Goal: Contribute content: Contribute content

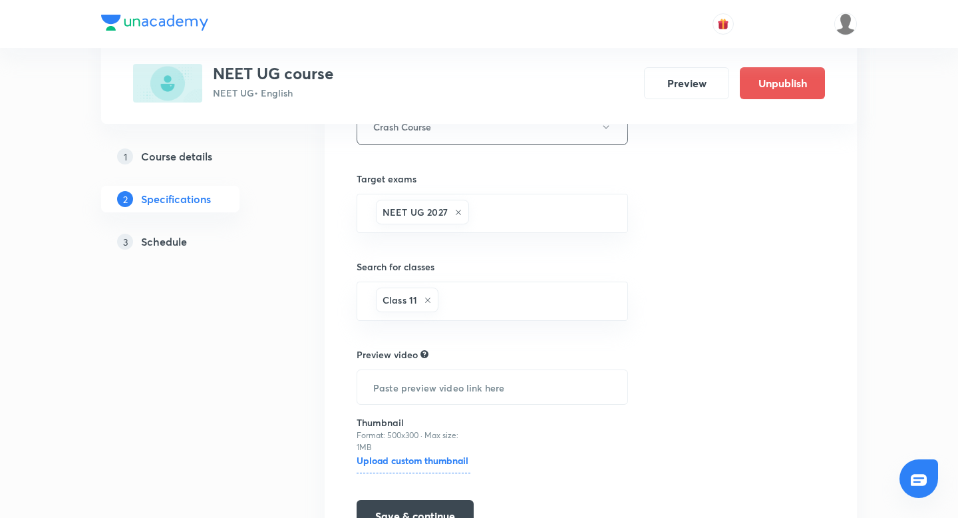
scroll to position [339, 0]
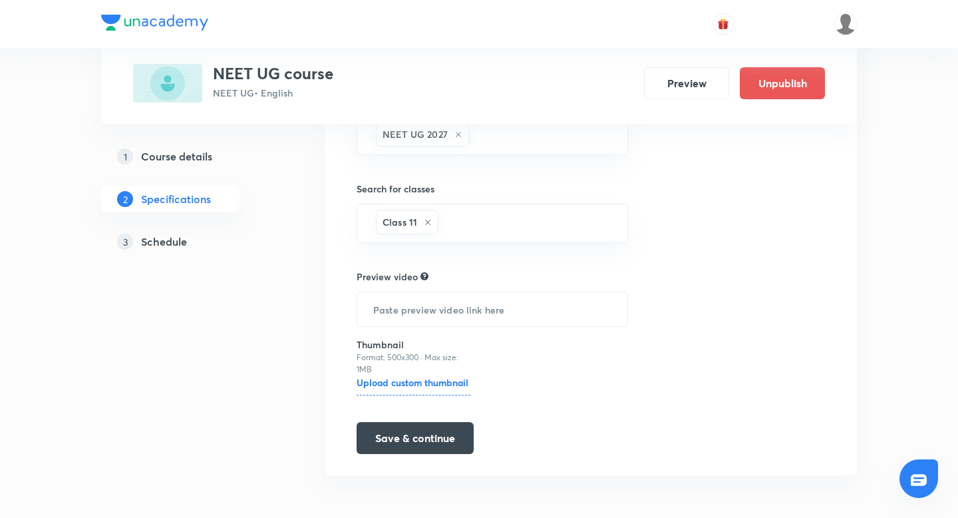
click at [167, 153] on h5 "Course details" at bounding box center [176, 156] width 71 height 16
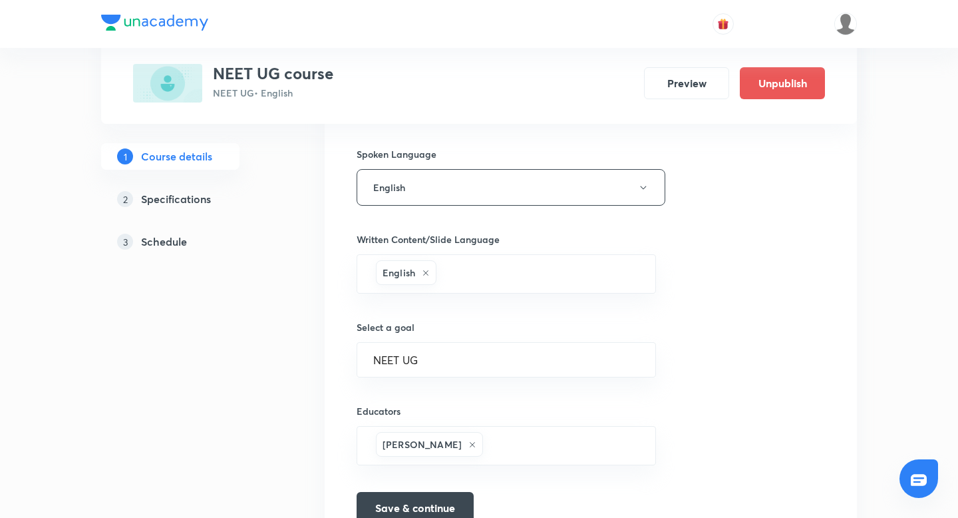
scroll to position [734, 0]
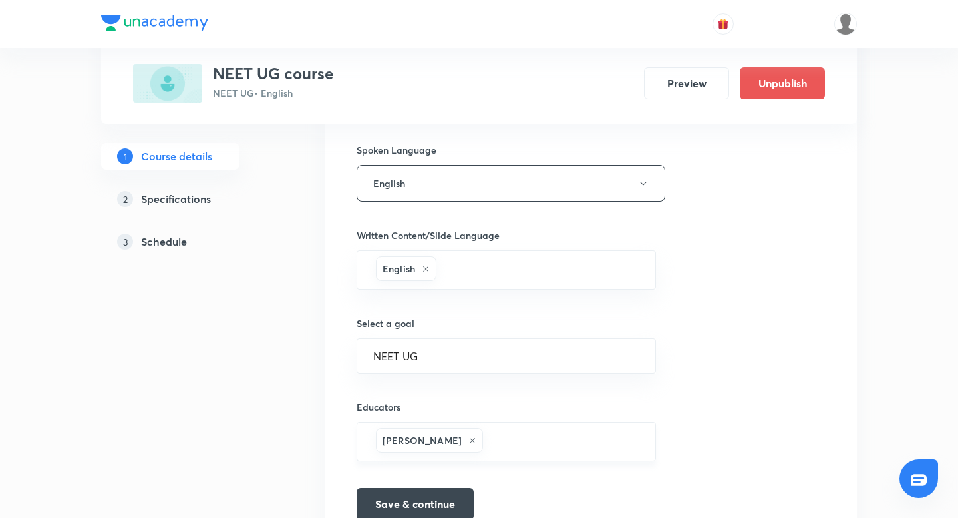
click at [523, 452] on input "text" at bounding box center [563, 441] width 154 height 25
paste input "educator-unacademy-user-2VHM7GW8OWEH"
type input "educator-unacademy-user-2VHM7GW8OWEH"
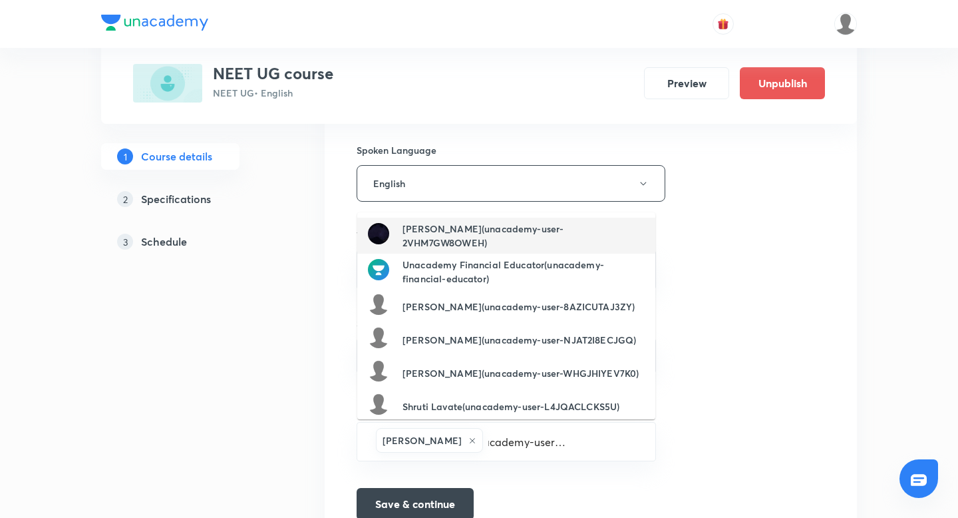
click at [496, 239] on h6 "Megha Gor(unacademy-user-2VHM7GW8OWEH)" at bounding box center [524, 236] width 242 height 28
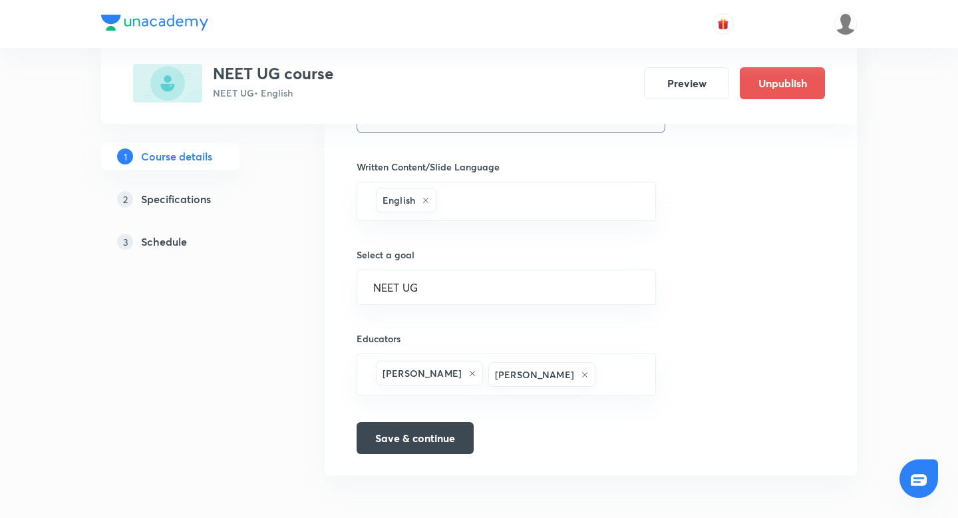
scroll to position [801, 0]
click at [417, 443] on button "Save & continue" at bounding box center [415, 438] width 117 height 32
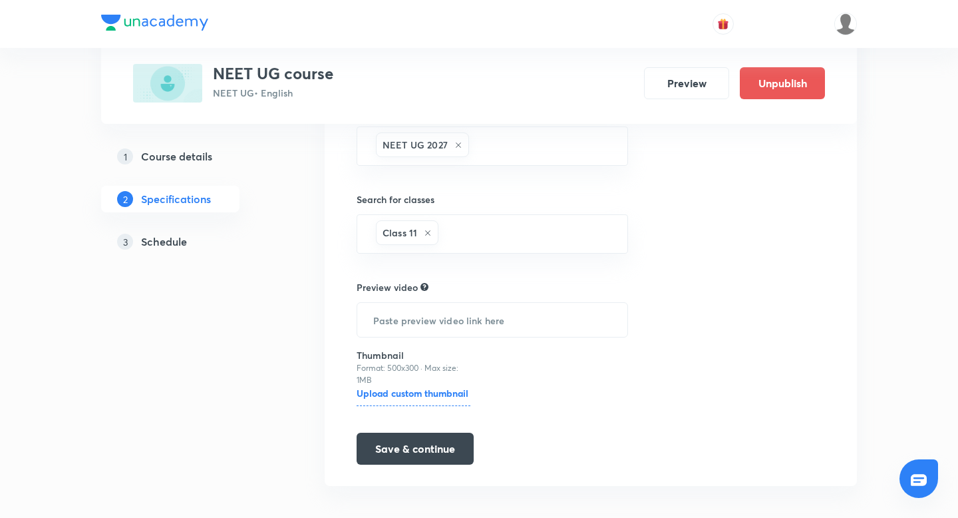
scroll to position [329, 0]
click at [417, 450] on button "Save & continue" at bounding box center [415, 447] width 117 height 32
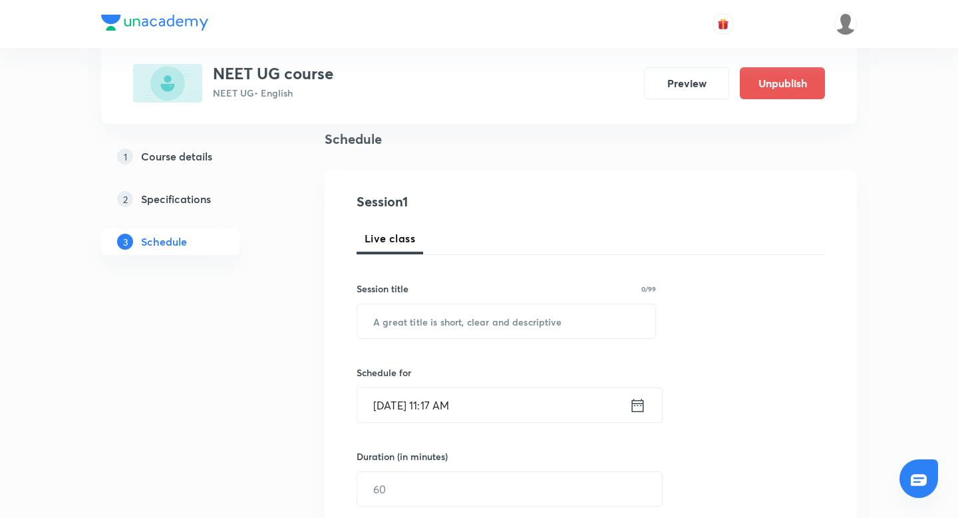
scroll to position [128, 0]
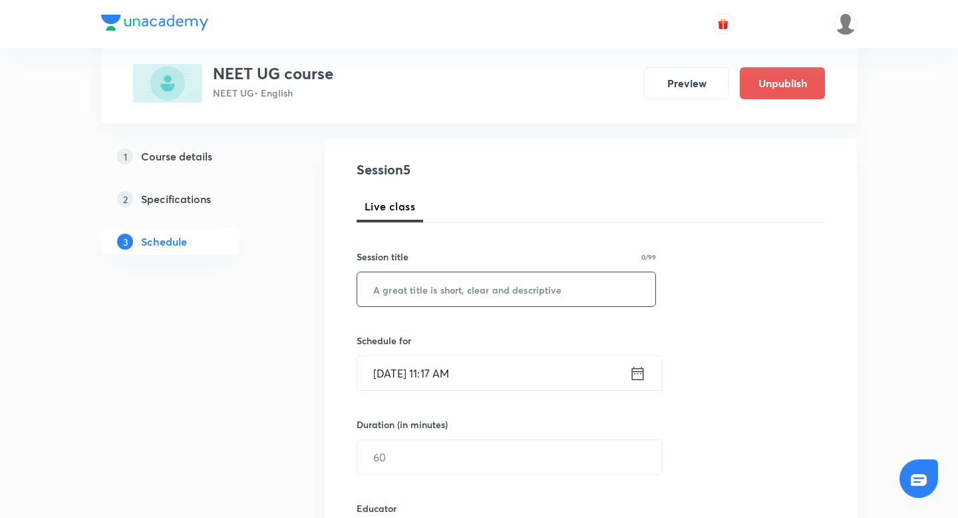
click at [516, 291] on input "text" at bounding box center [506, 289] width 298 height 34
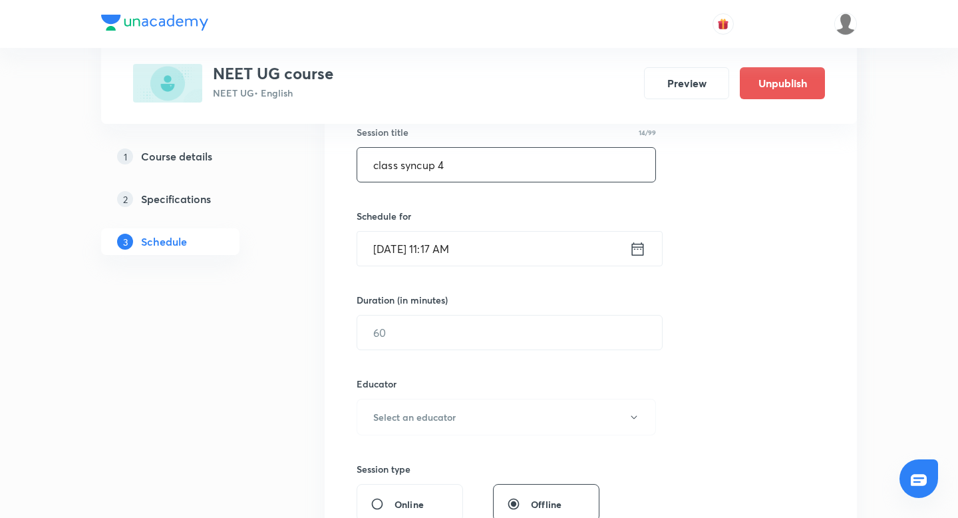
scroll to position [265, 0]
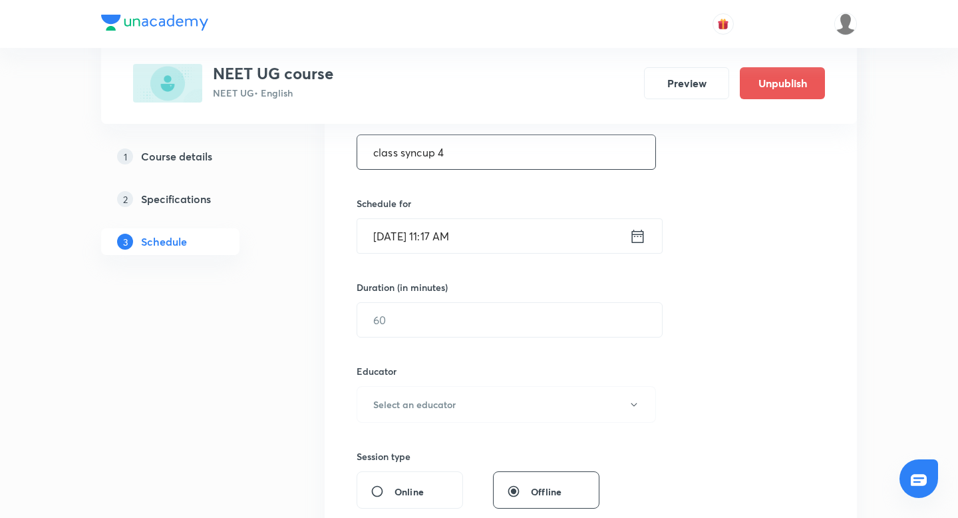
type input "class syncup 4"
click at [637, 236] on icon at bounding box center [638, 236] width 17 height 19
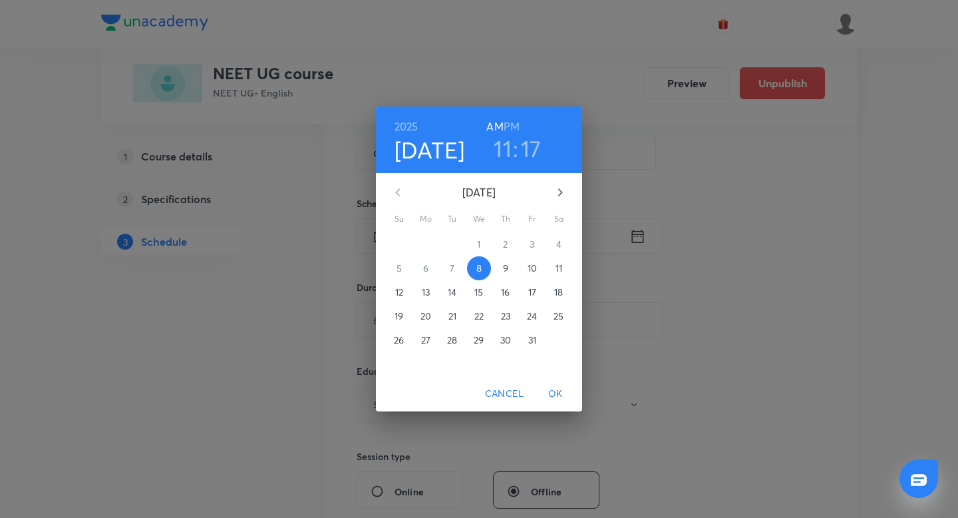
click at [528, 155] on h3 "17" at bounding box center [531, 148] width 21 height 28
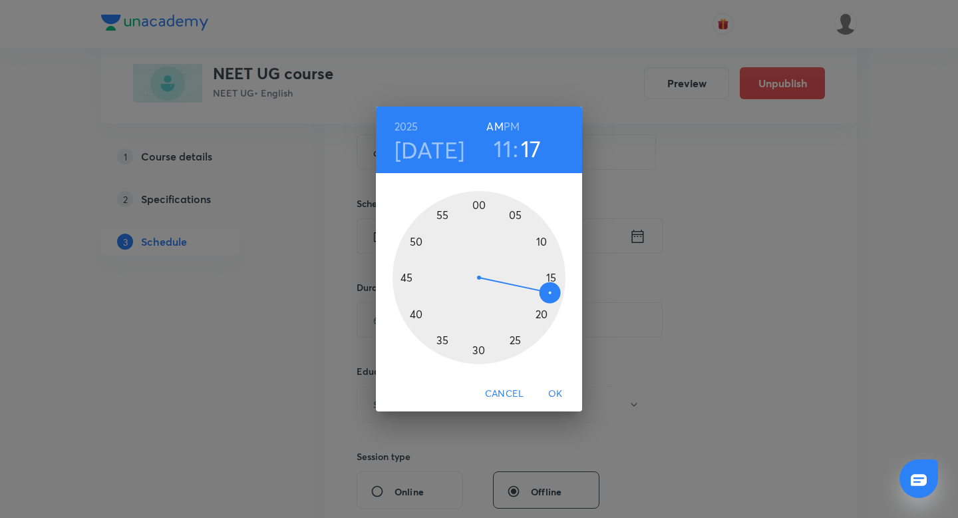
click at [487, 347] on div at bounding box center [479, 277] width 173 height 173
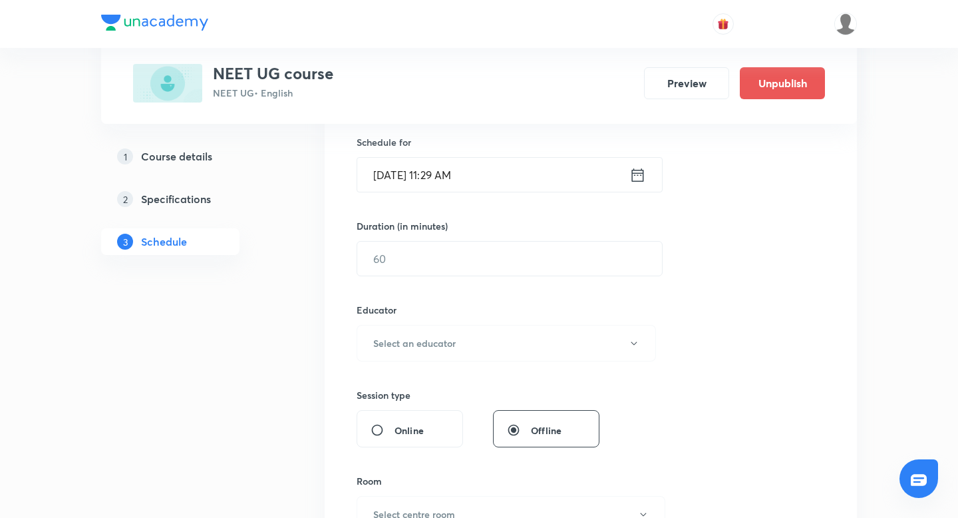
scroll to position [330, 0]
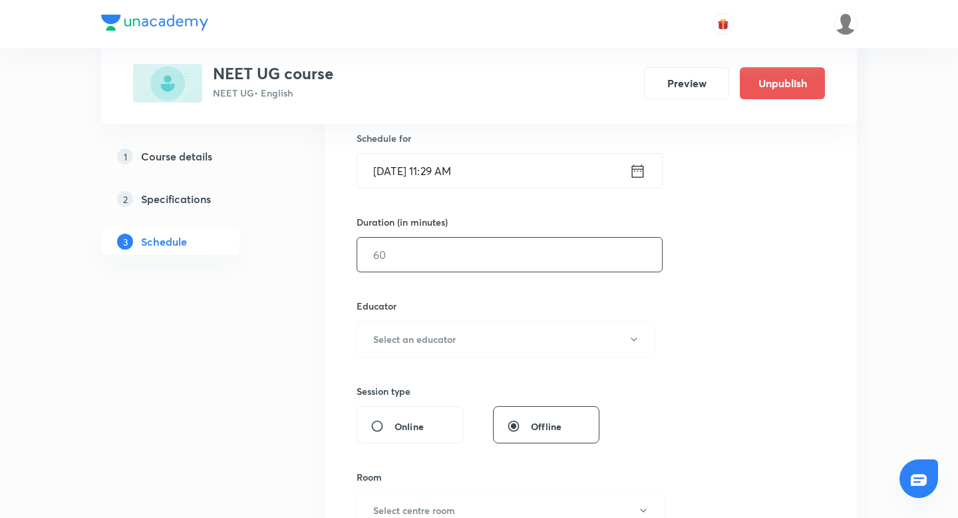
click at [504, 270] on input "text" at bounding box center [509, 255] width 305 height 34
type input "20"
click at [471, 337] on button "Select an educator" at bounding box center [506, 339] width 299 height 37
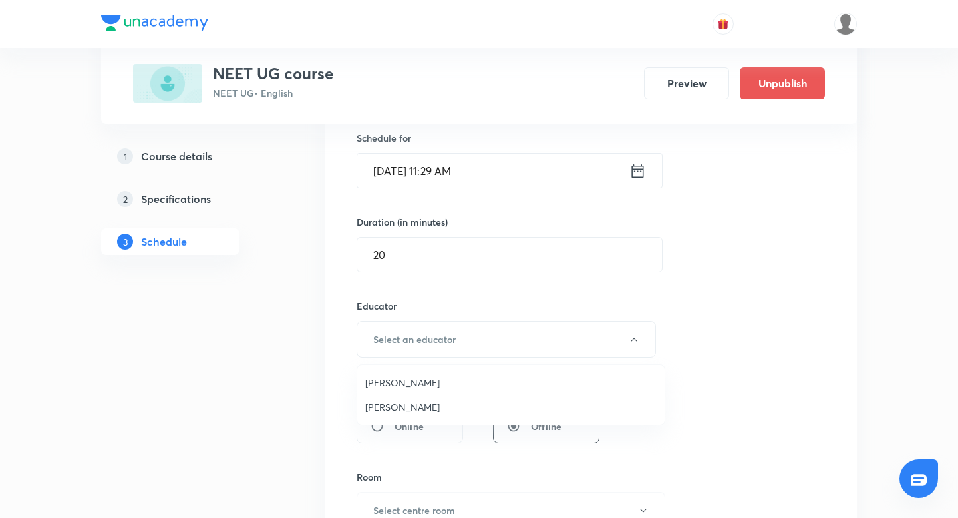
click at [418, 404] on span "Megha Gor" at bounding box center [510, 407] width 291 height 14
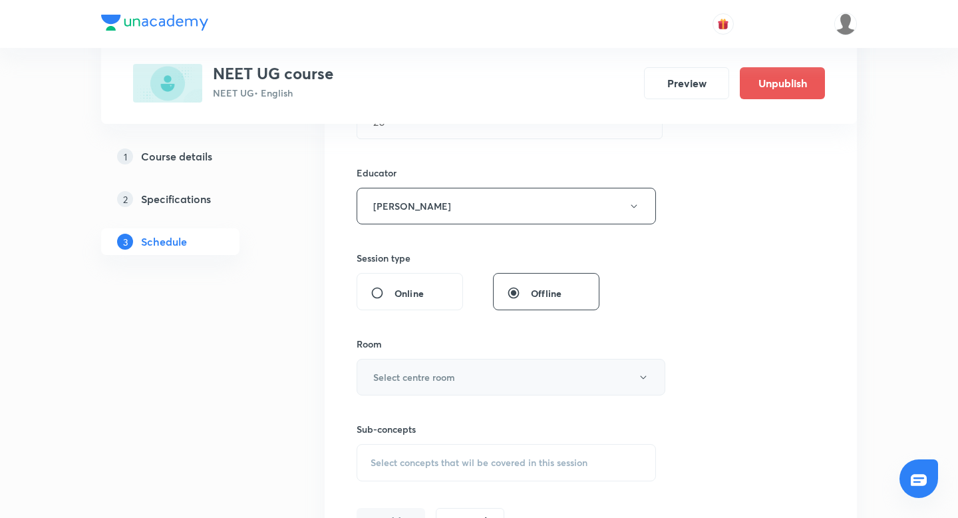
scroll to position [471, 0]
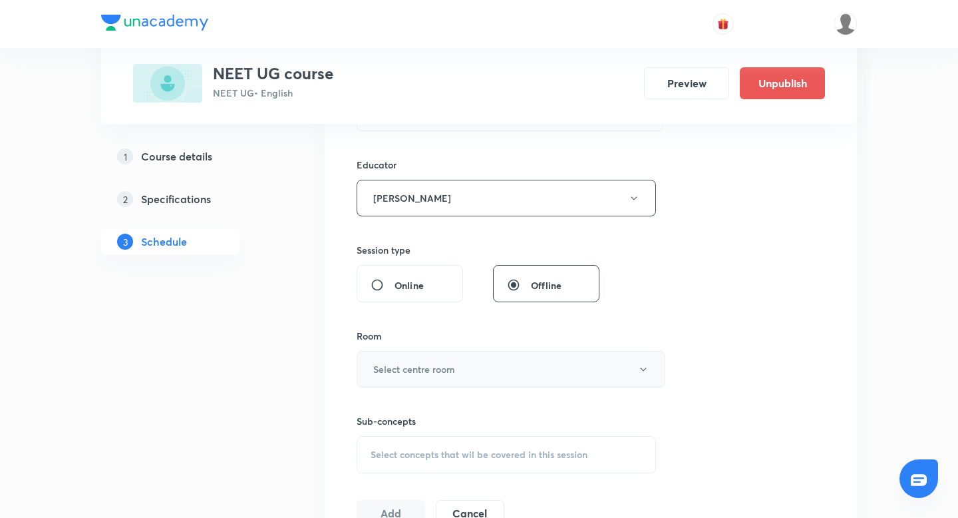
click at [455, 363] on h6 "Select centre room" at bounding box center [414, 369] width 82 height 14
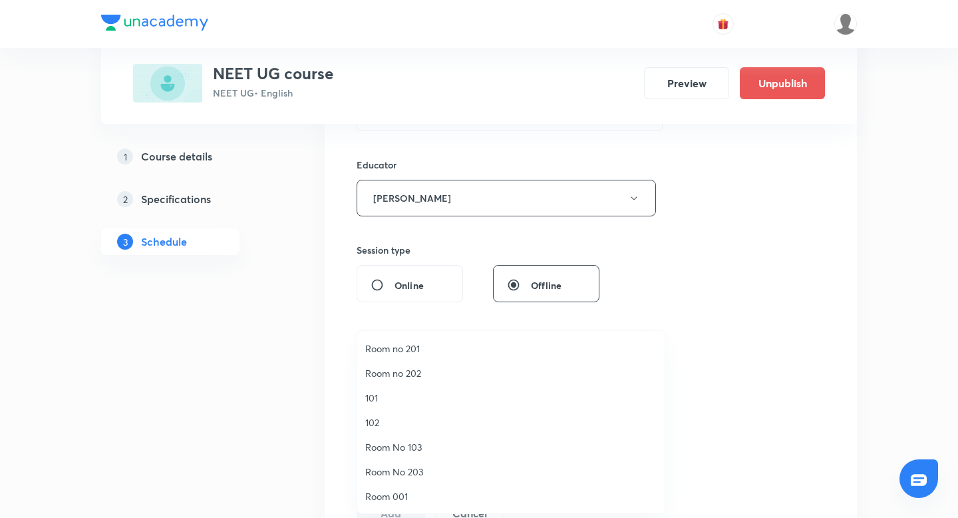
click at [411, 372] on span "Room no 202" at bounding box center [510, 373] width 291 height 14
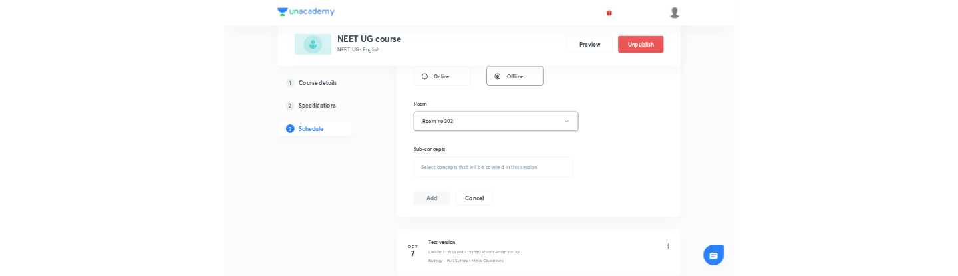
scroll to position [614, 0]
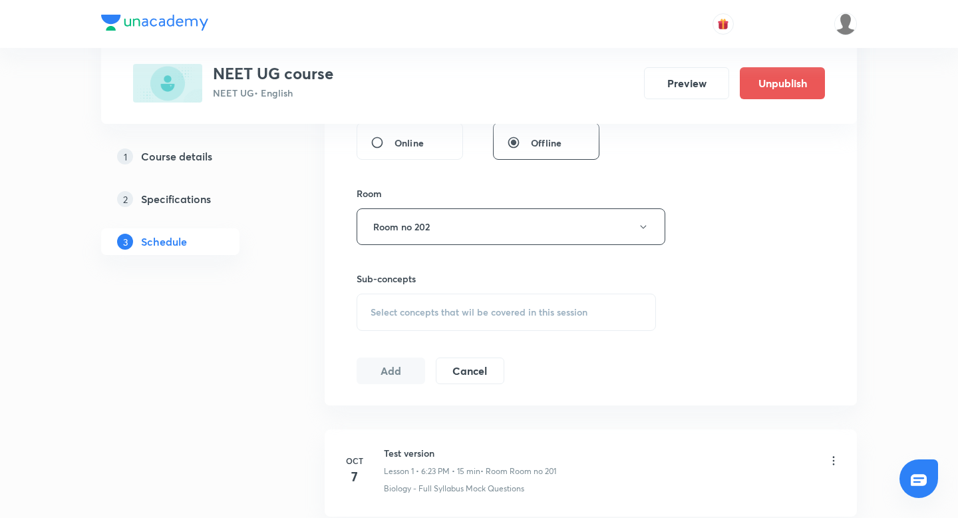
click at [487, 303] on div "Select concepts that wil be covered in this session" at bounding box center [506, 311] width 299 height 37
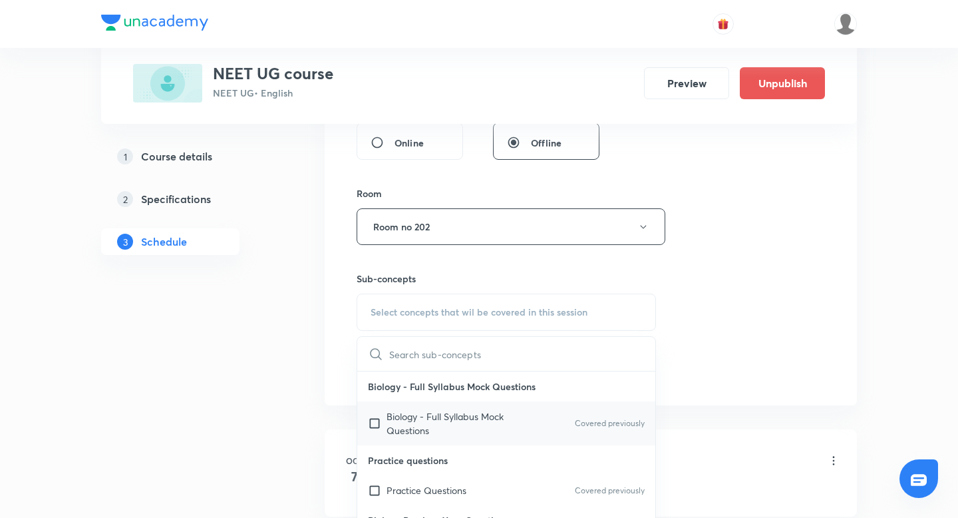
click at [378, 419] on input "checkbox" at bounding box center [377, 423] width 19 height 28
checkbox input "true"
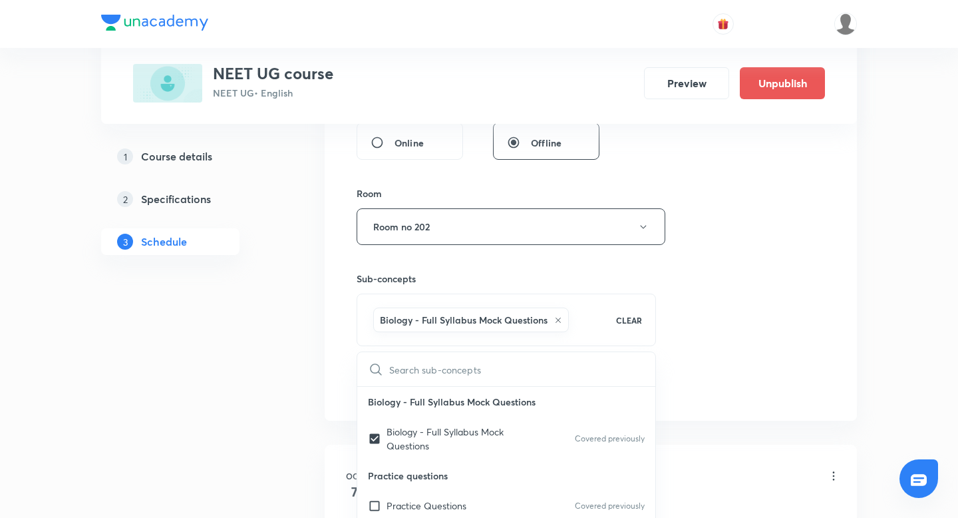
click at [302, 385] on div "Plus Courses NEET UG course NEET UG • English Preview Unpublish 1 Course detail…" at bounding box center [479, 201] width 756 height 1481
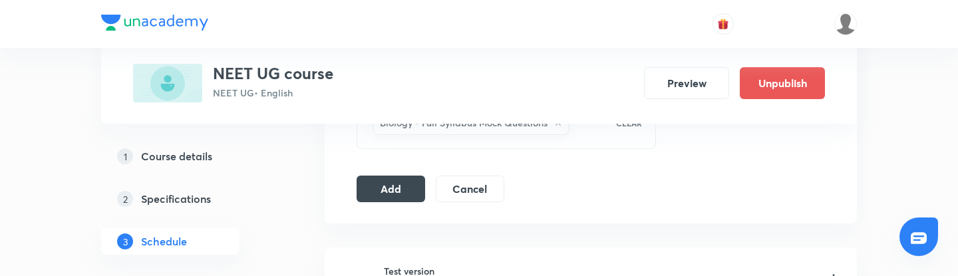
scroll to position [821, 0]
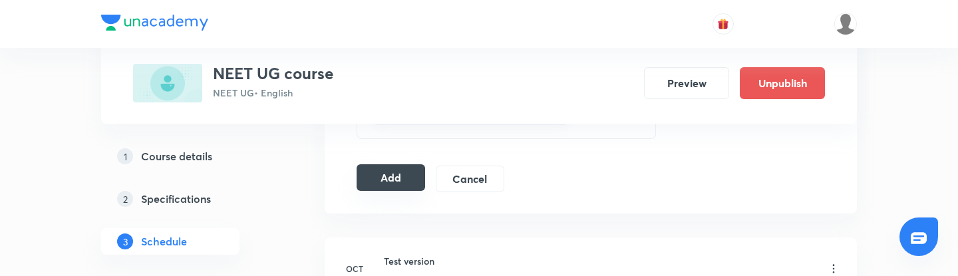
click at [390, 176] on button "Add" at bounding box center [391, 177] width 69 height 27
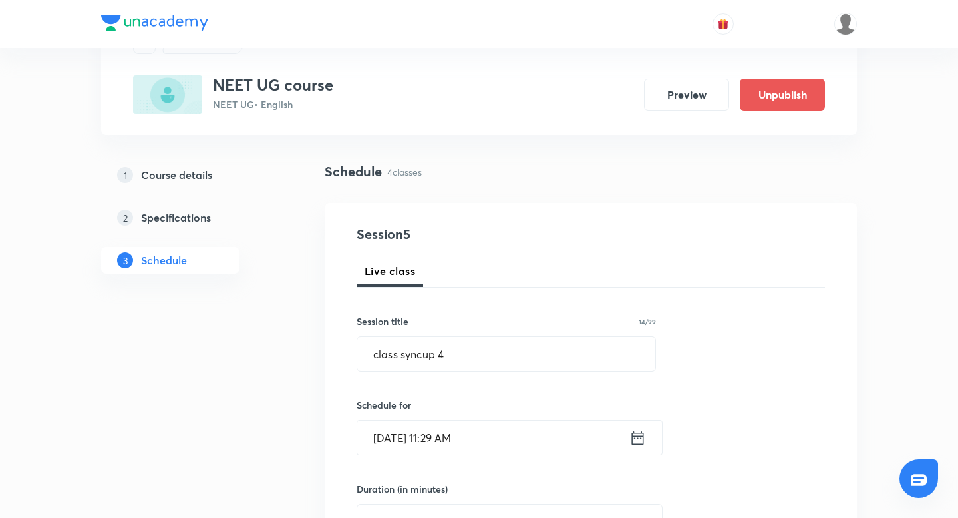
scroll to position [72, 0]
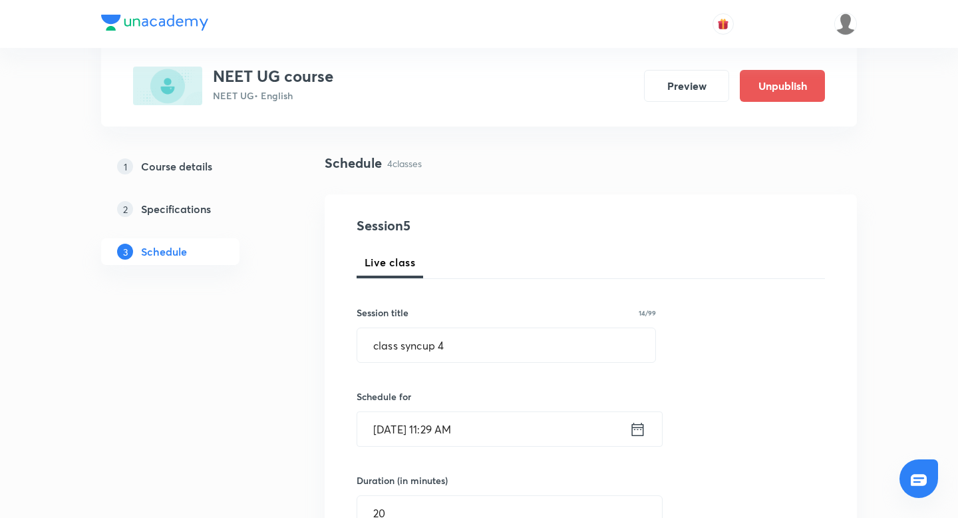
click at [180, 168] on h5 "Course details" at bounding box center [176, 166] width 71 height 16
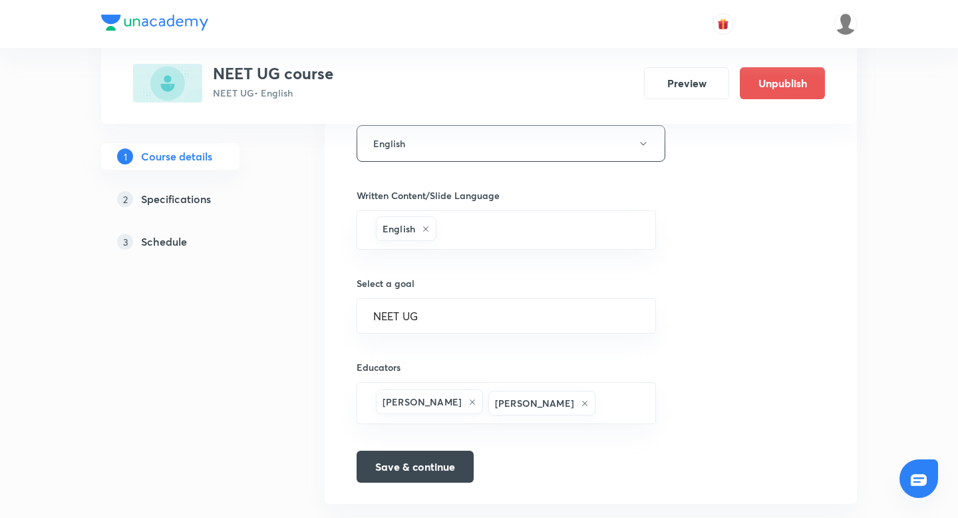
scroll to position [776, 0]
click at [581, 400] on icon at bounding box center [585, 401] width 8 height 8
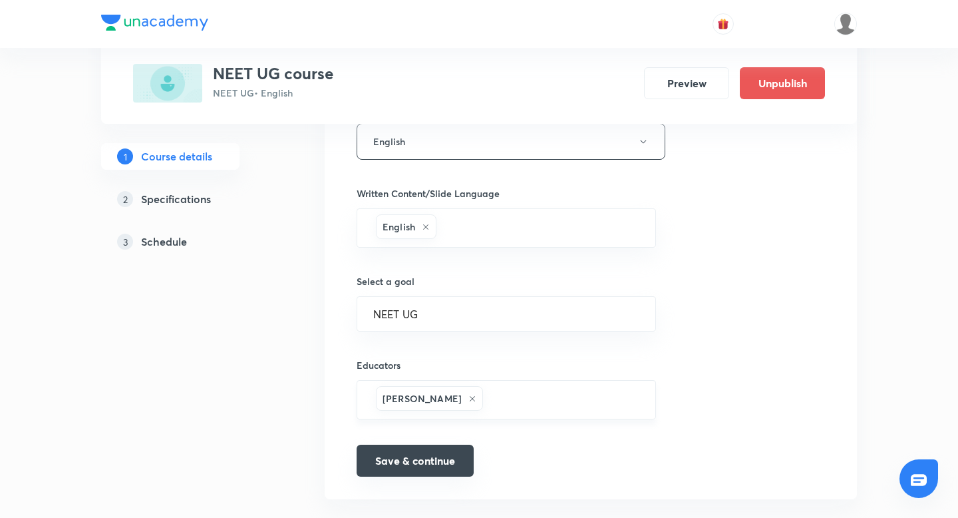
click at [442, 464] on button "Save & continue" at bounding box center [415, 461] width 117 height 32
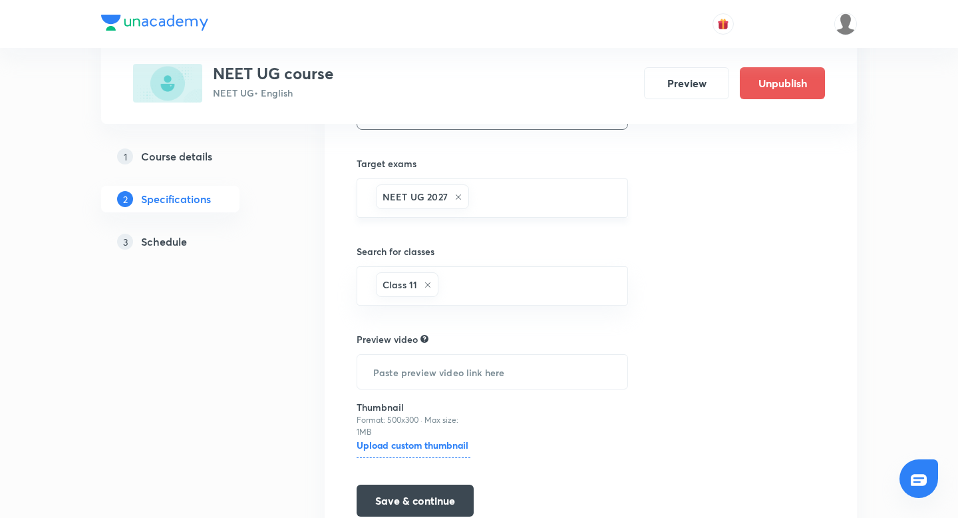
scroll to position [339, 0]
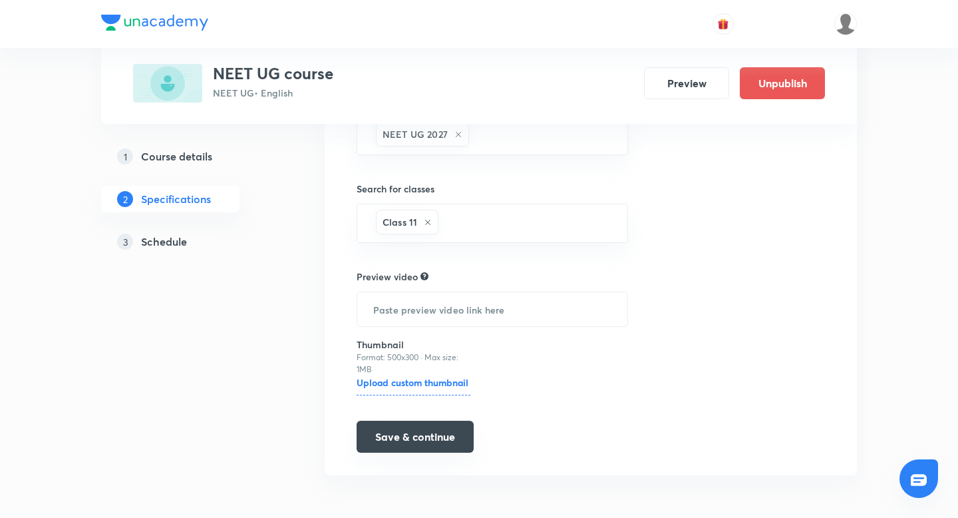
click at [436, 446] on button "Save & continue" at bounding box center [415, 437] width 117 height 32
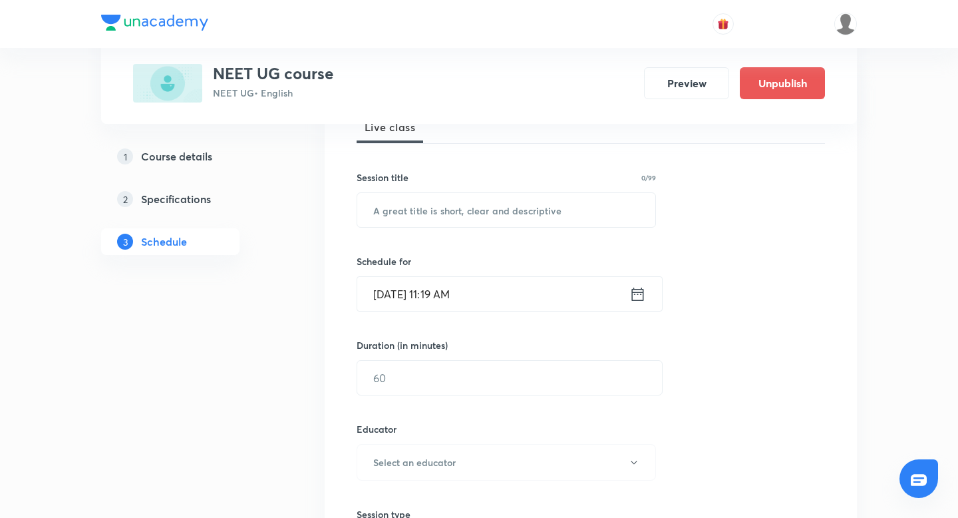
scroll to position [208, 0]
click at [486, 214] on input "text" at bounding box center [506, 209] width 298 height 34
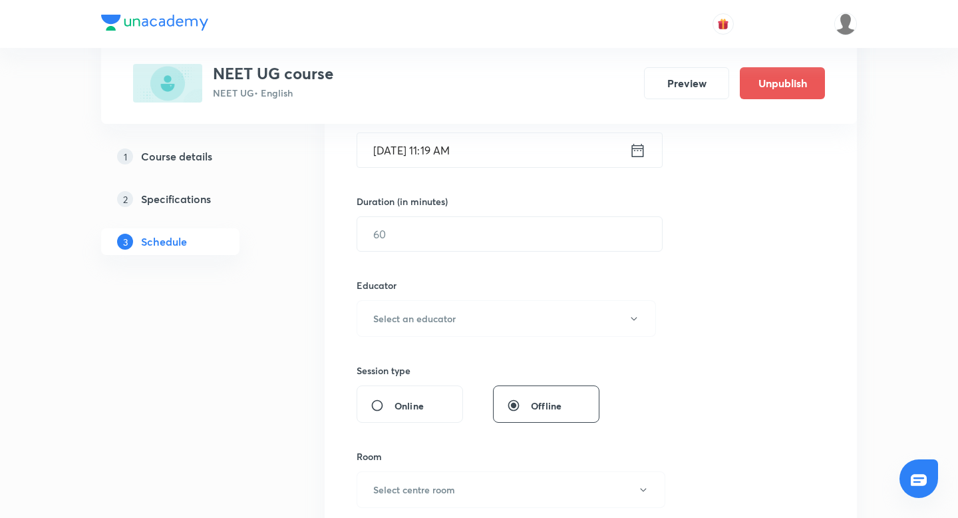
scroll to position [361, 0]
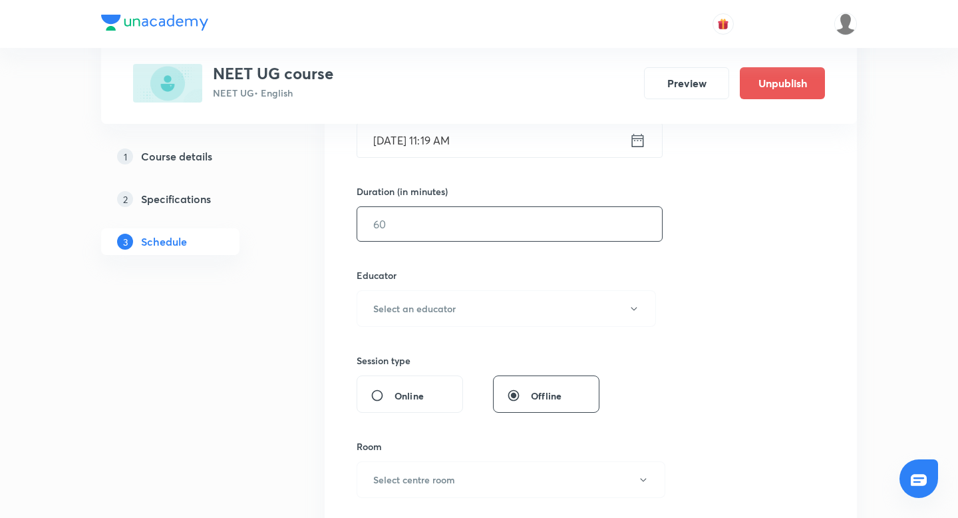
type input "class syncupppp"
click at [461, 226] on input "text" at bounding box center [509, 224] width 305 height 34
type input "30"
click at [482, 292] on button "Select an educator" at bounding box center [506, 308] width 299 height 37
click at [451, 348] on span "[PERSON_NAME]" at bounding box center [510, 352] width 291 height 14
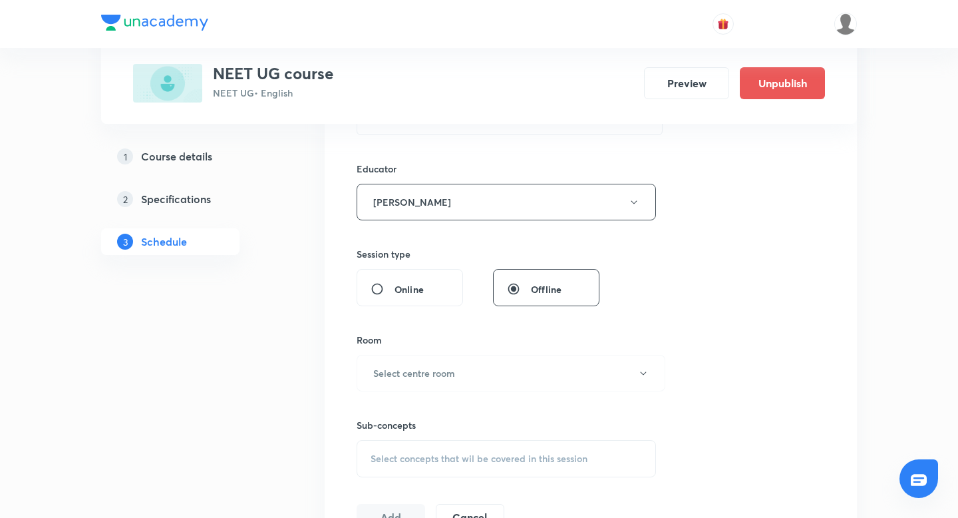
scroll to position [468, 0]
click at [472, 375] on button "Select centre room" at bounding box center [511, 372] width 309 height 37
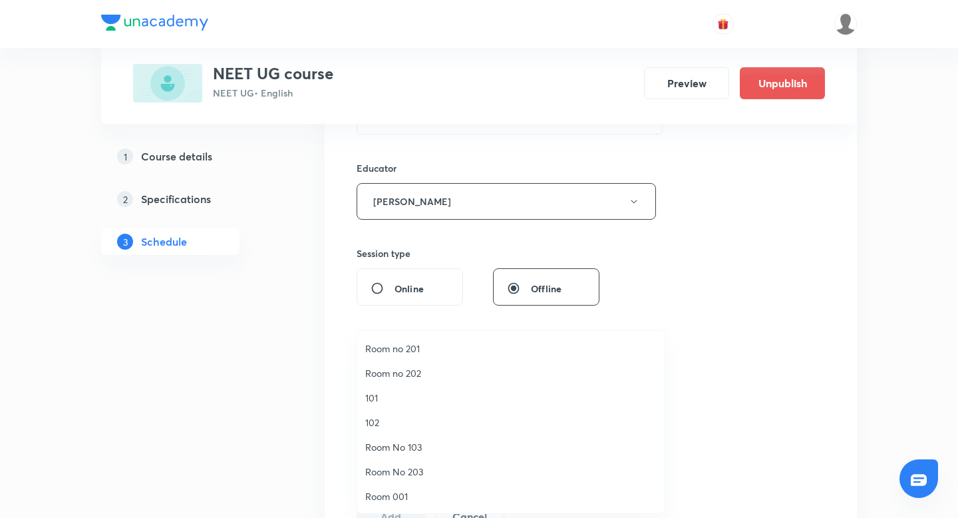
click at [453, 401] on span "101" at bounding box center [510, 398] width 291 height 14
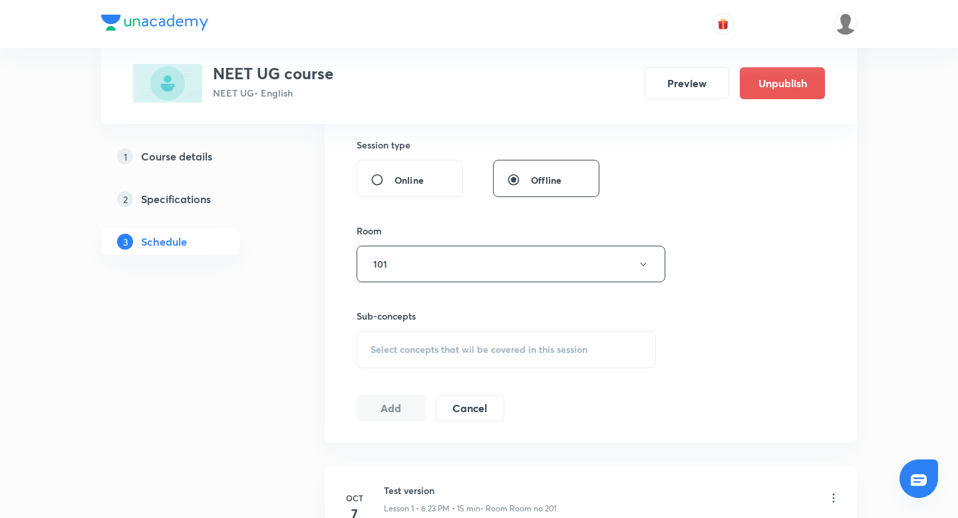
scroll to position [582, 0]
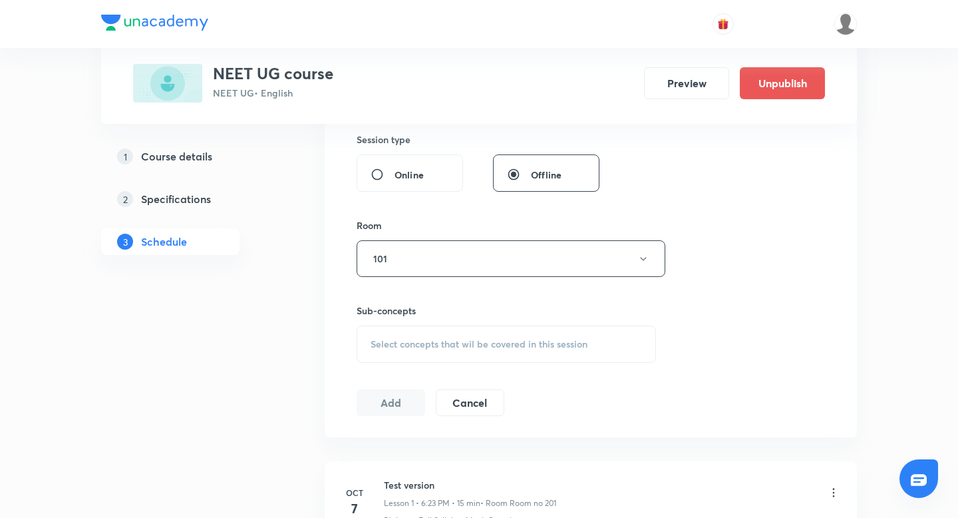
click at [435, 351] on div "Select concepts that wil be covered in this session" at bounding box center [506, 343] width 299 height 37
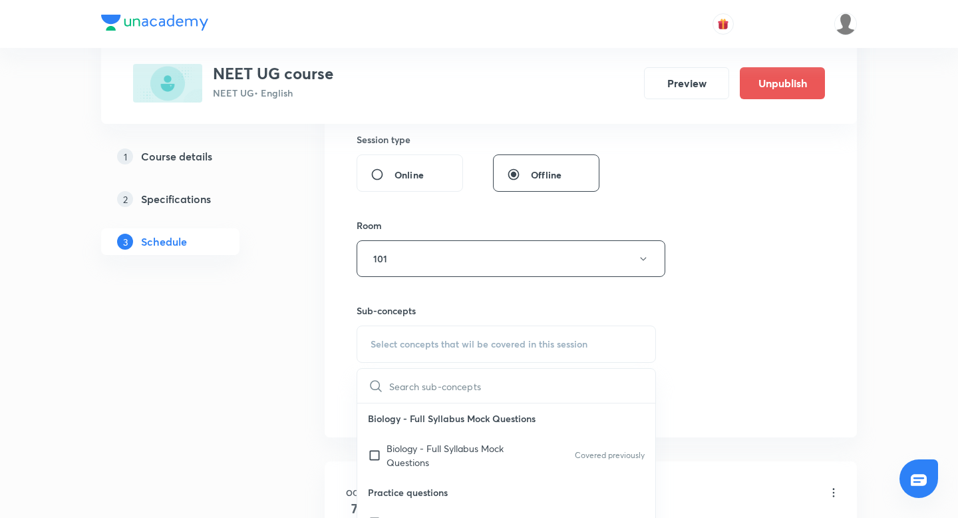
click at [433, 384] on input "text" at bounding box center [522, 386] width 266 height 34
click at [377, 451] on input "checkbox" at bounding box center [377, 455] width 19 height 28
checkbox input "true"
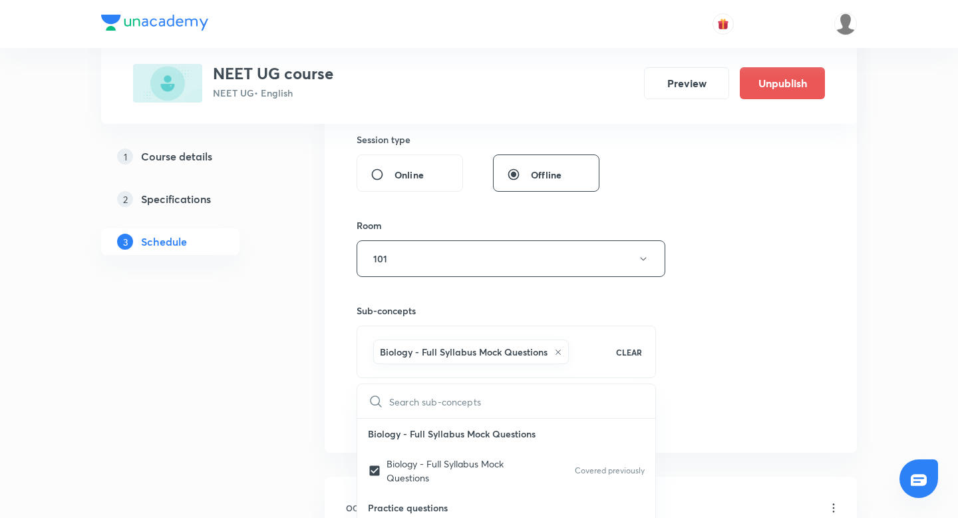
click at [320, 418] on div "Plus Courses NEET UG course NEET UG • English Preview Unpublish 1 Course detail…" at bounding box center [479, 285] width 756 height 1584
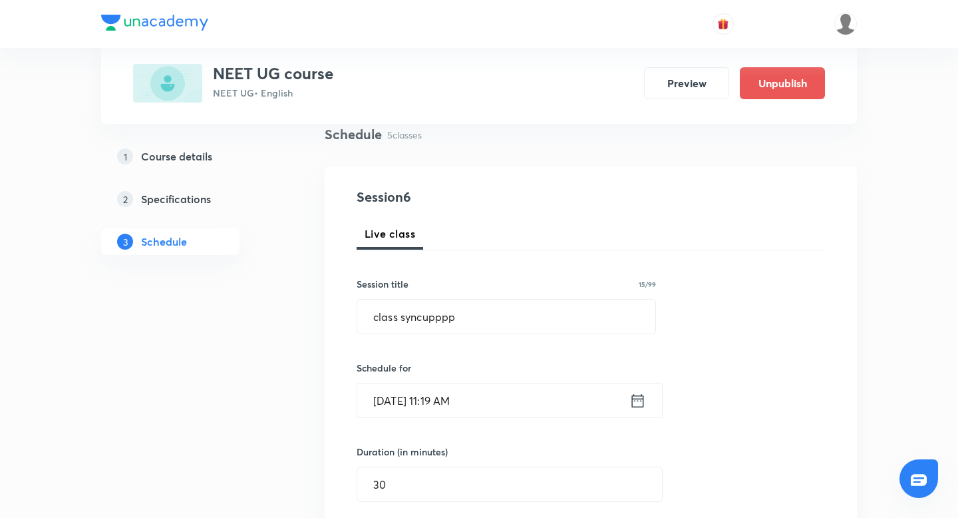
scroll to position [101, 0]
click at [638, 395] on icon at bounding box center [638, 399] width 12 height 13
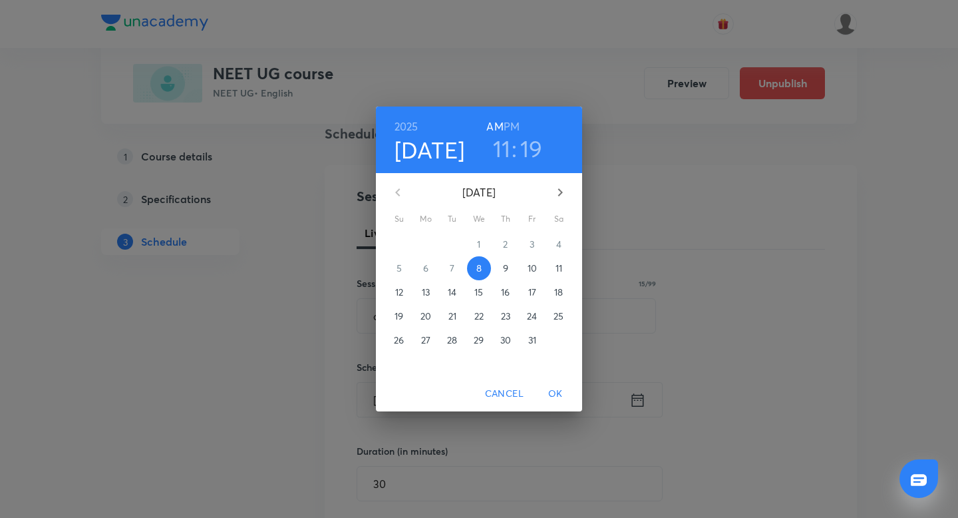
click at [519, 154] on div "11 : 19" at bounding box center [517, 148] width 93 height 28
click at [526, 154] on h3 "19" at bounding box center [531, 148] width 23 height 28
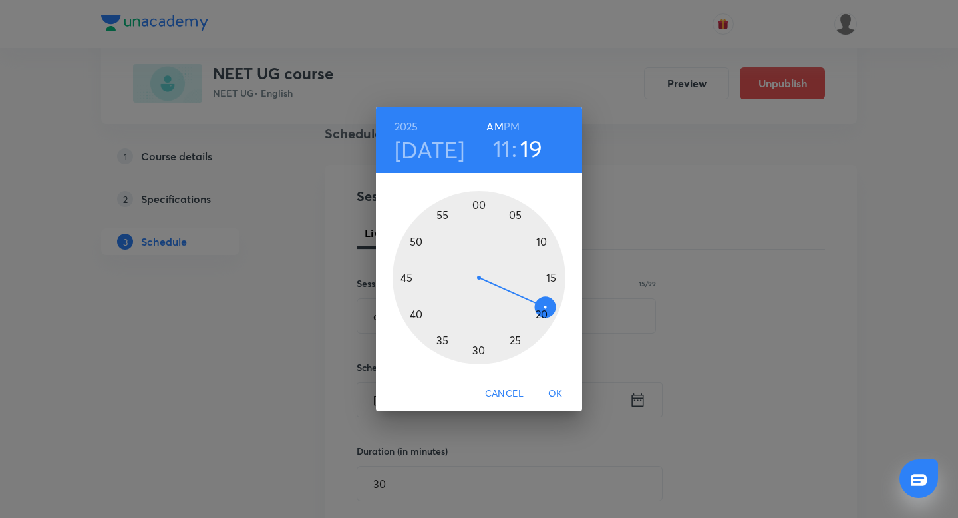
click at [444, 344] on div at bounding box center [479, 277] width 173 height 173
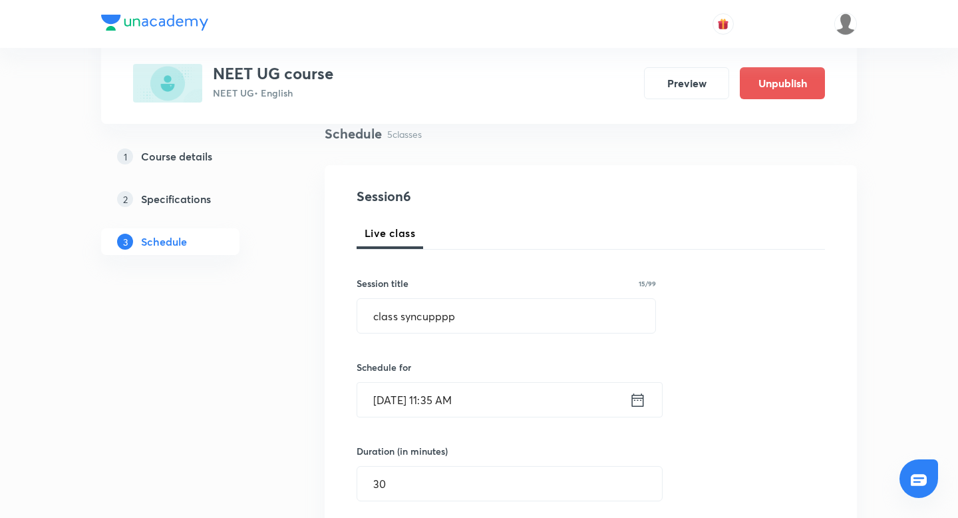
click at [484, 397] on input "Oct 8, 2025, 11:35 AM" at bounding box center [493, 400] width 272 height 34
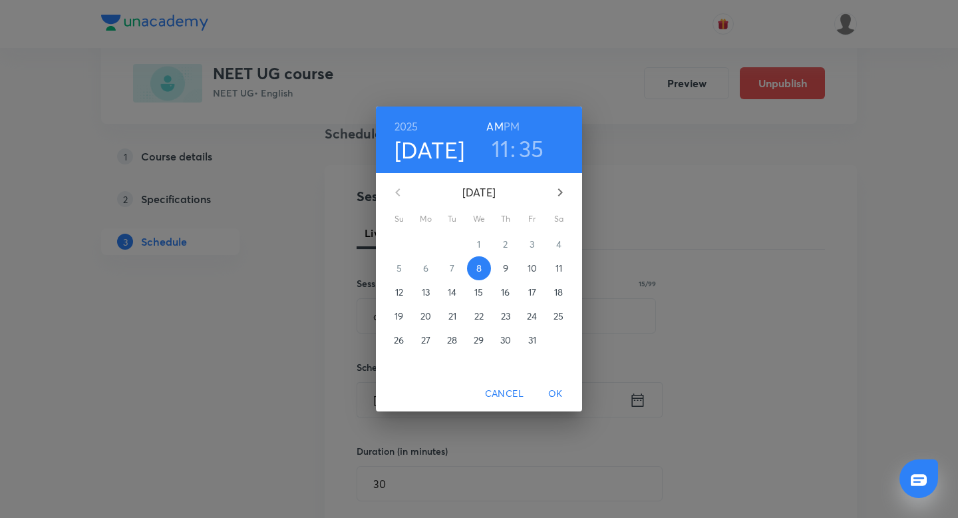
click at [520, 150] on h3 "35" at bounding box center [531, 148] width 25 height 28
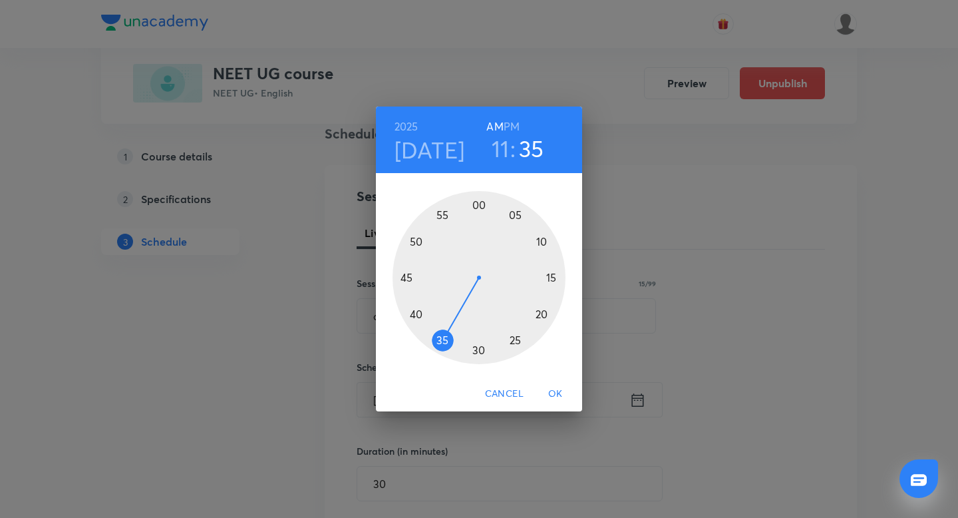
click at [411, 312] on div at bounding box center [479, 277] width 173 height 173
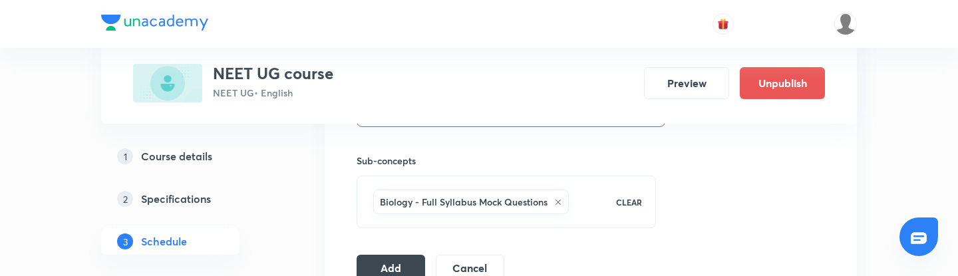
scroll to position [778, 0]
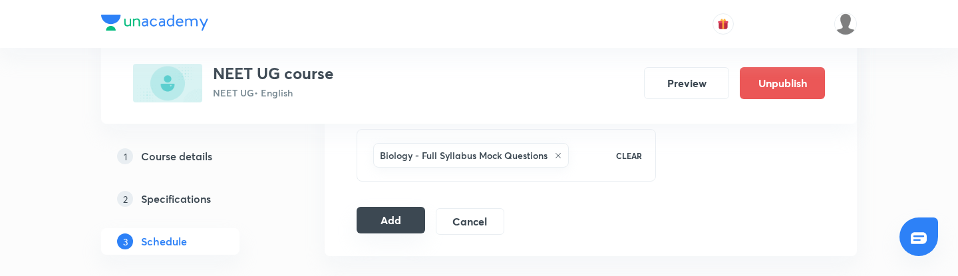
click at [389, 223] on button "Add" at bounding box center [391, 220] width 69 height 27
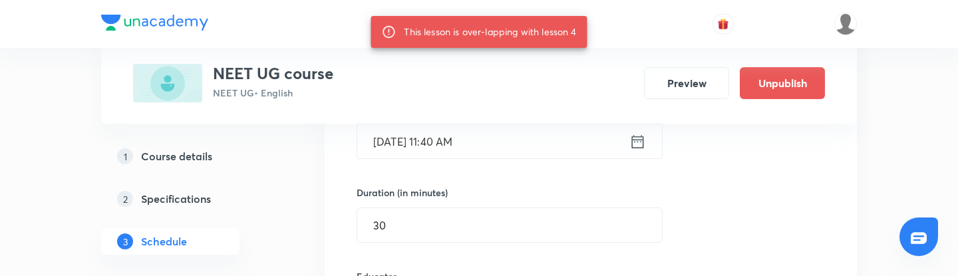
scroll to position [352, 0]
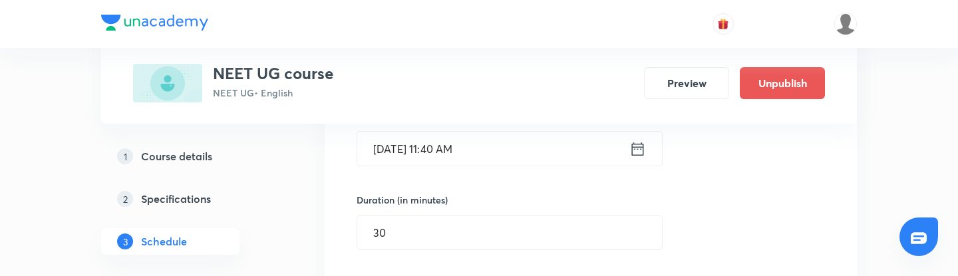
click at [641, 148] on icon at bounding box center [638, 149] width 17 height 19
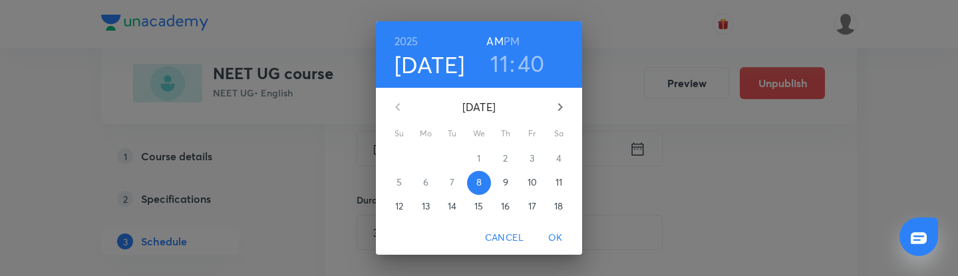
click at [522, 62] on h3 "40" at bounding box center [531, 63] width 27 height 28
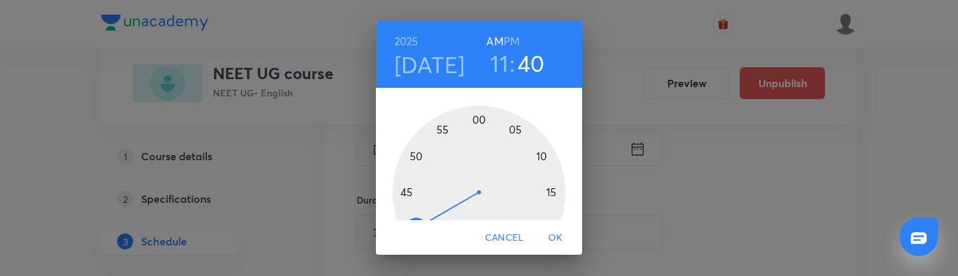
click at [407, 200] on div at bounding box center [479, 192] width 173 height 173
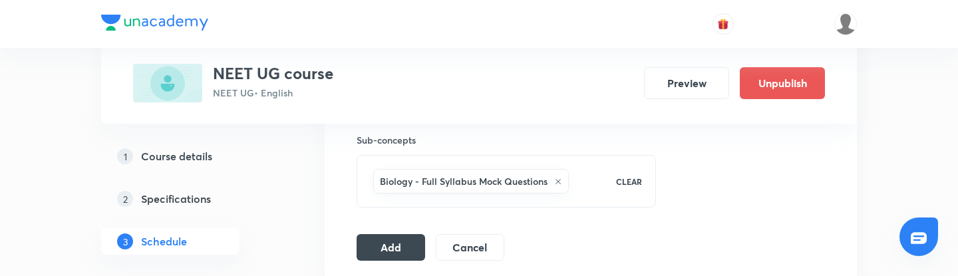
scroll to position [852, 0]
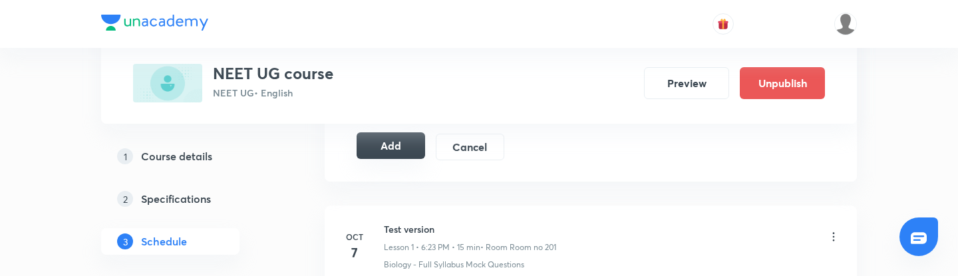
click at [390, 150] on button "Add" at bounding box center [391, 145] width 69 height 27
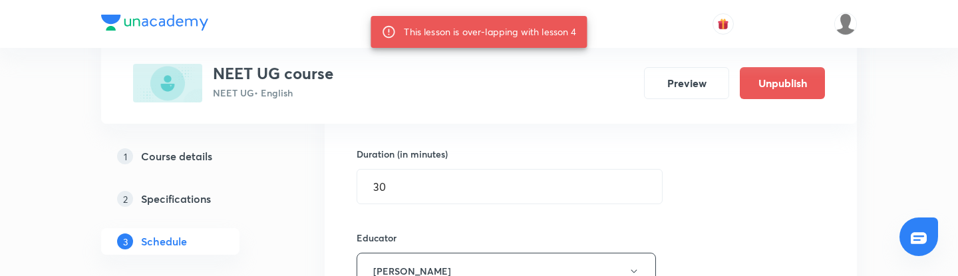
scroll to position [396, 0]
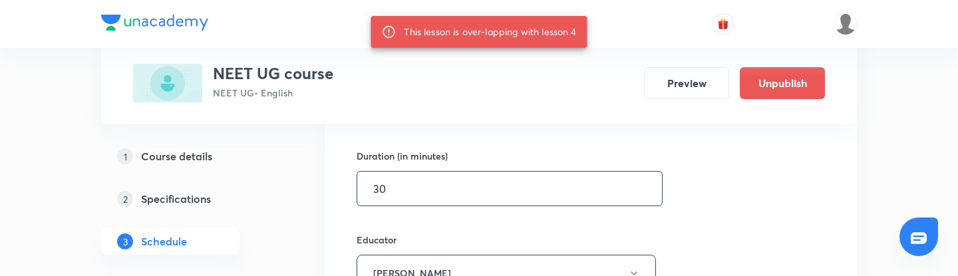
click at [480, 191] on input "30" at bounding box center [509, 189] width 305 height 34
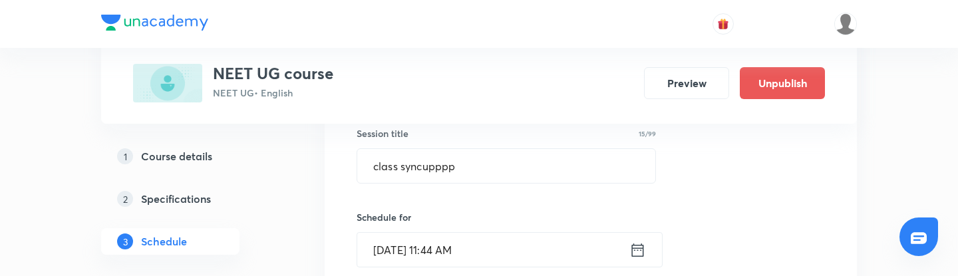
scroll to position [248, 0]
click at [634, 255] on icon at bounding box center [638, 253] width 17 height 19
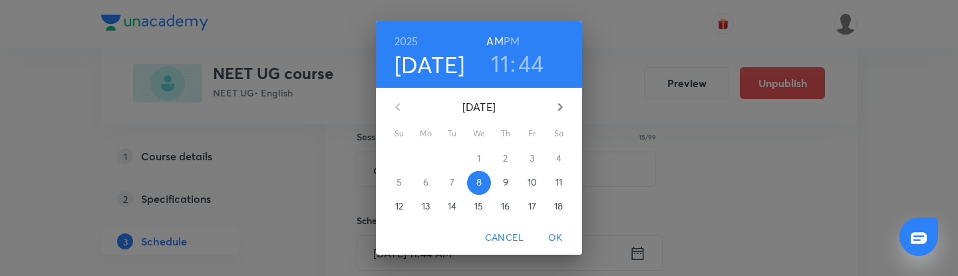
click at [536, 61] on h3 "44" at bounding box center [531, 63] width 26 height 28
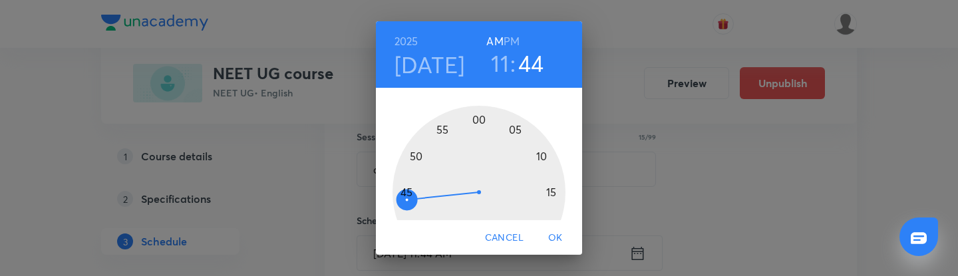
click at [415, 157] on div at bounding box center [479, 192] width 173 height 173
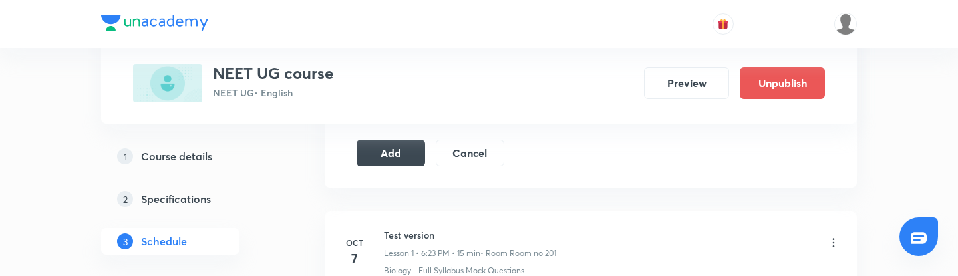
scroll to position [851, 0]
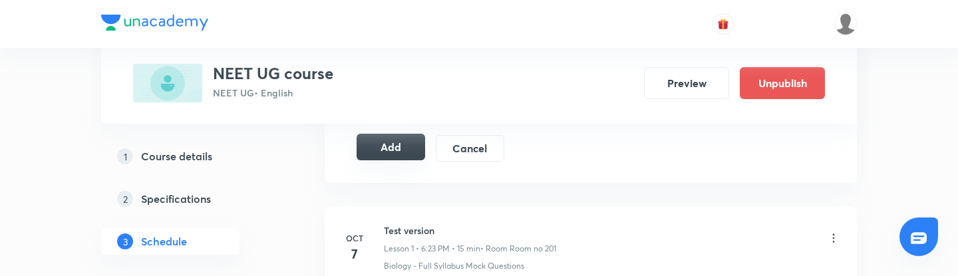
click at [408, 146] on button "Add" at bounding box center [391, 147] width 69 height 27
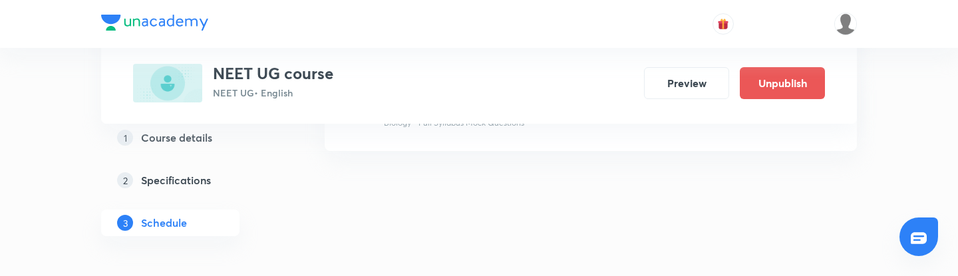
scroll to position [695, 0]
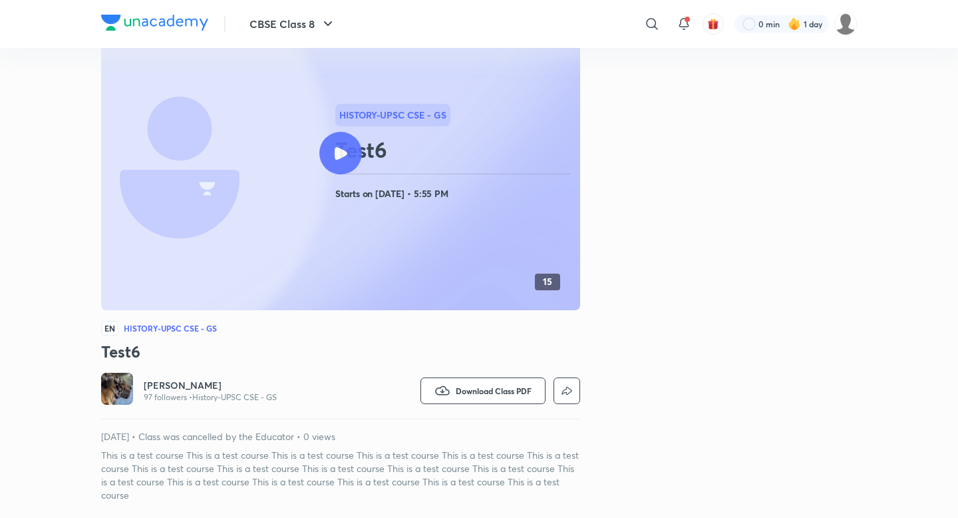
scroll to position [64, 0]
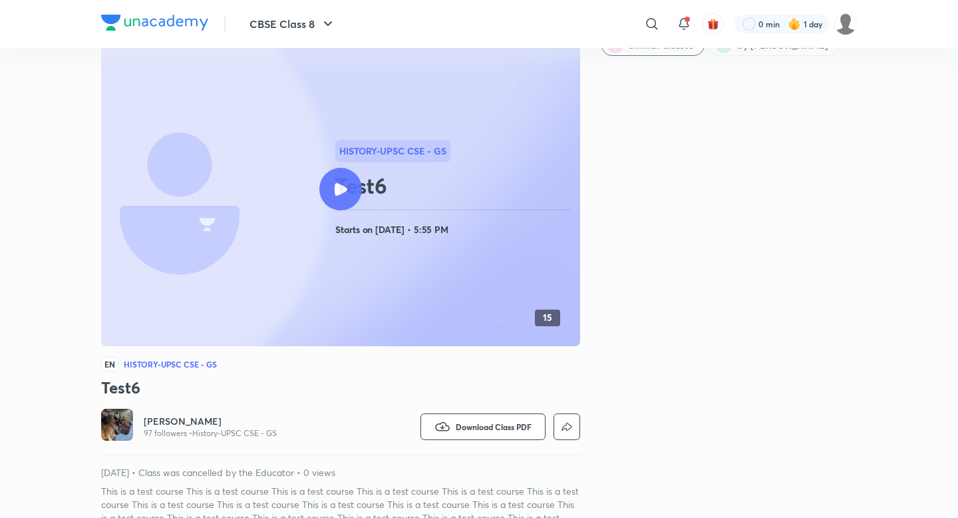
click at [339, 177] on div at bounding box center [340, 189] width 43 height 43
click at [348, 185] on div at bounding box center [340, 189] width 43 height 43
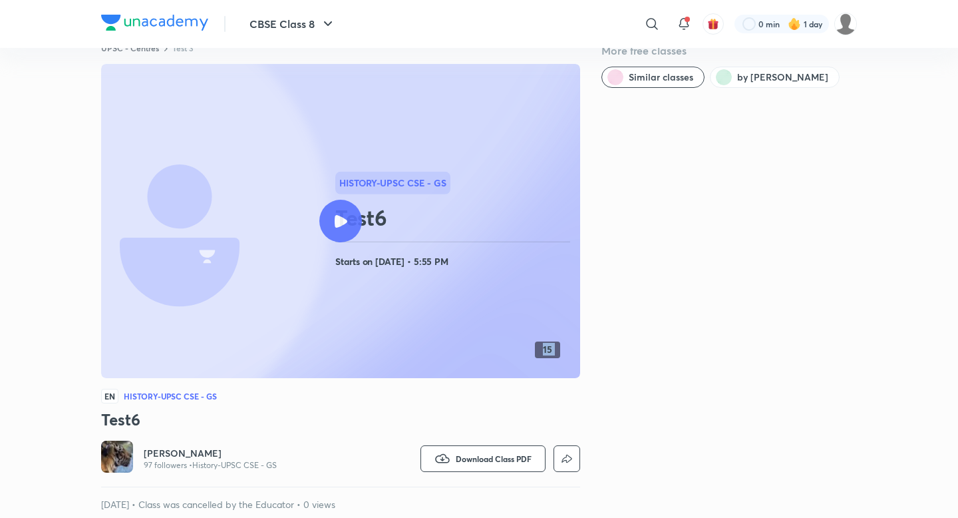
scroll to position [23, 0]
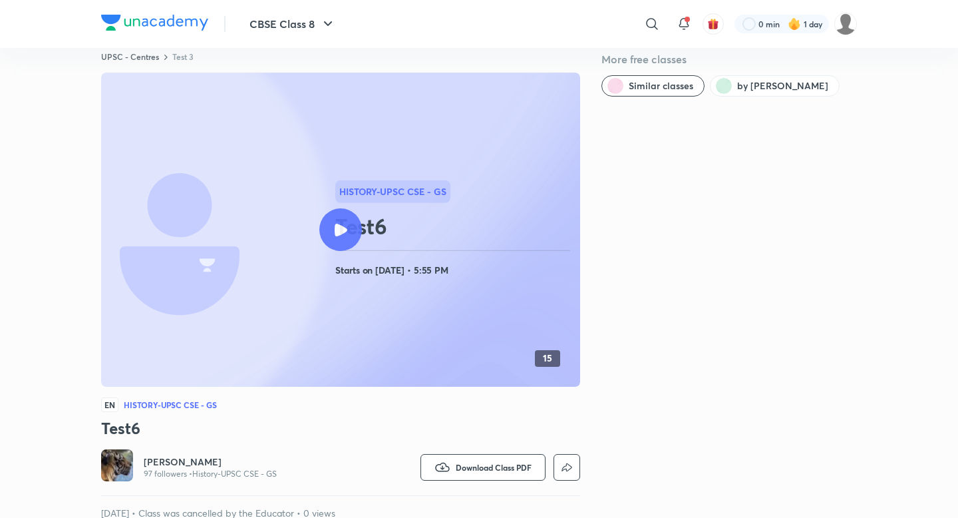
click at [331, 222] on div at bounding box center [340, 229] width 43 height 43
click at [486, 276] on span "Download Class PDF" at bounding box center [494, 467] width 76 height 11
click at [490, 276] on ul "Download PDF" at bounding box center [468, 488] width 97 height 49
click at [654, 276] on div at bounding box center [479, 259] width 958 height 518
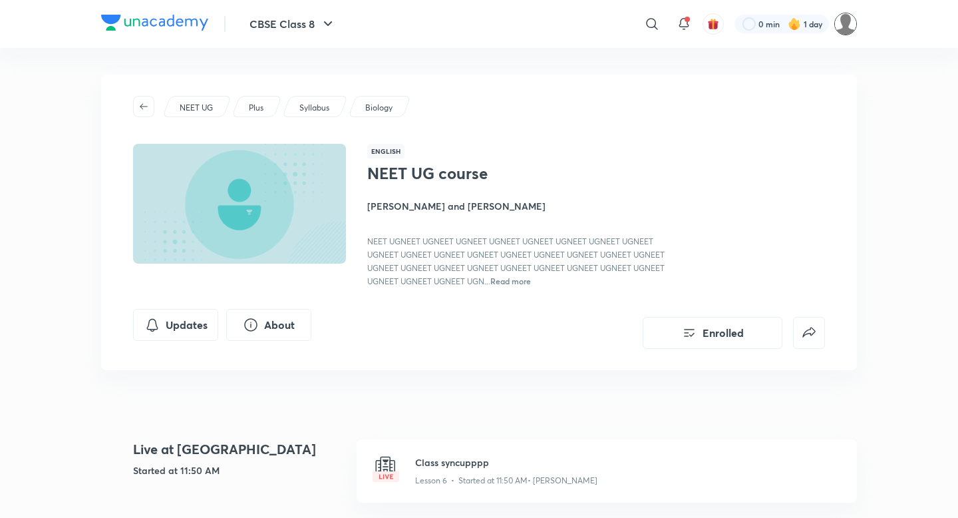
click at [840, 29] on img at bounding box center [845, 24] width 23 height 23
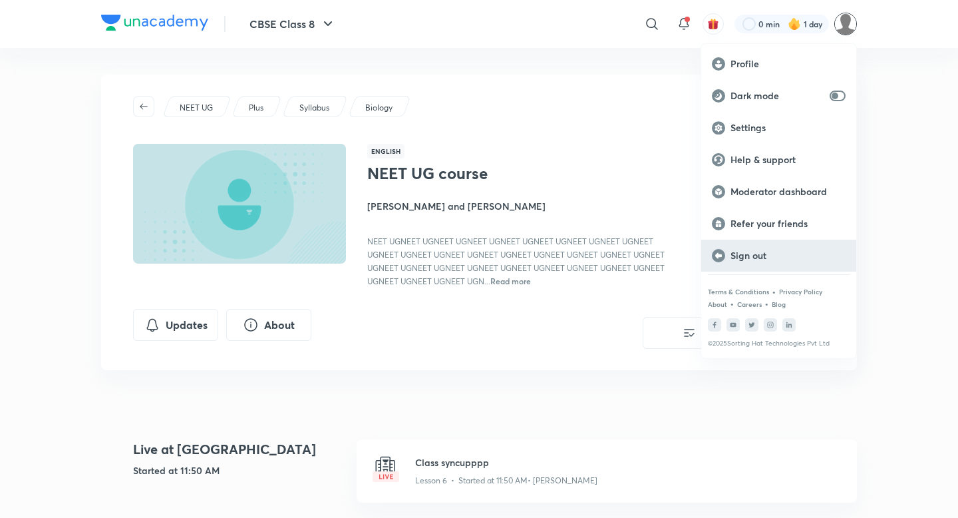
click at [753, 247] on div "Sign out" at bounding box center [778, 256] width 155 height 32
